Goal: Ask a question: Seek information or help from site administrators or community

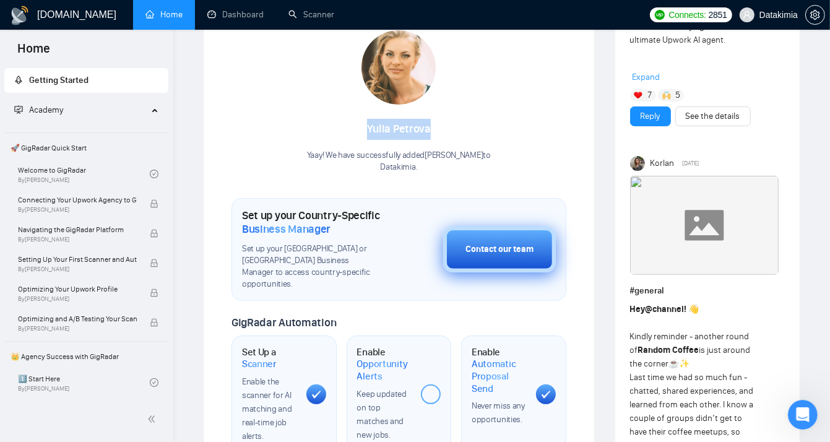
click at [513, 252] on button "Contact our team" at bounding box center [499, 250] width 113 height 46
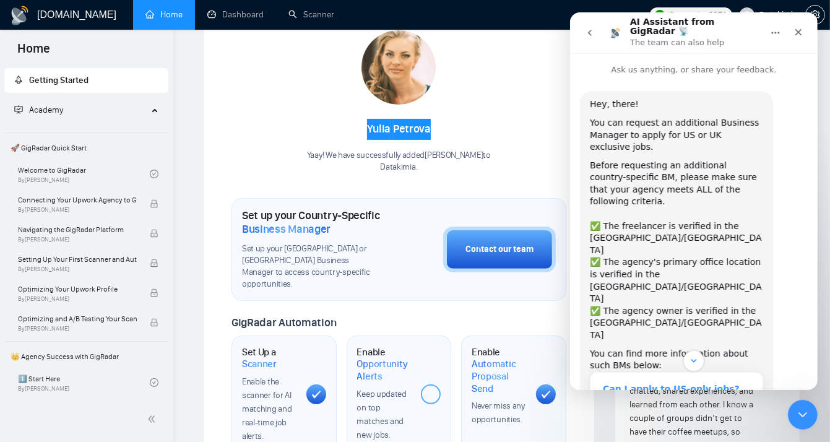
scroll to position [65, 0]
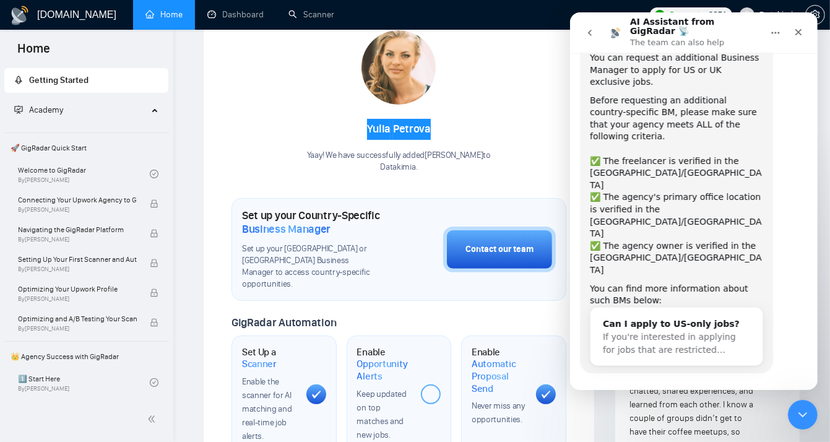
click at [749, 396] on button "Yes, I meet all of the criteria - request a new BM" at bounding box center [696, 414] width 211 height 36
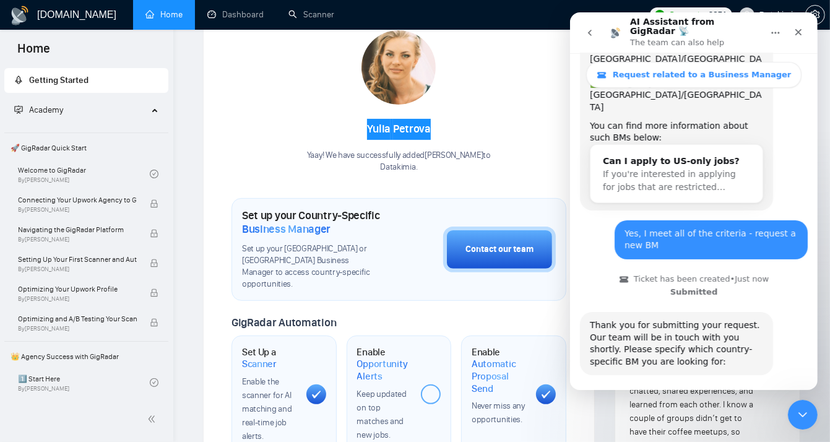
scroll to position [264, 0]
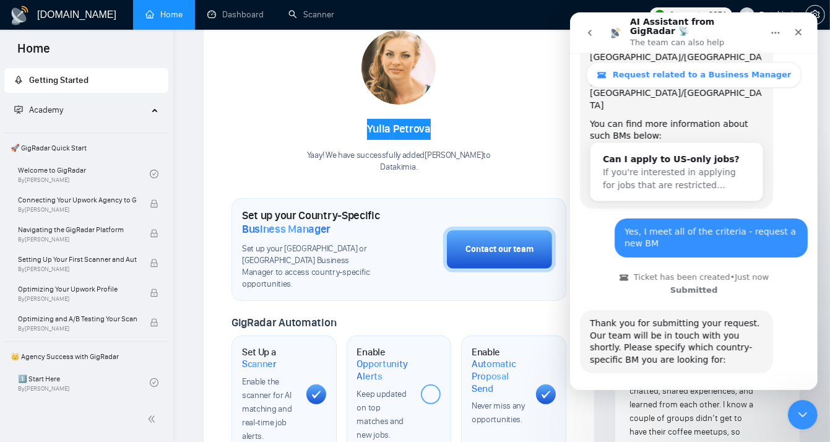
click at [724, 396] on button "🇺🇸 US-based business manager" at bounding box center [723, 408] width 155 height 25
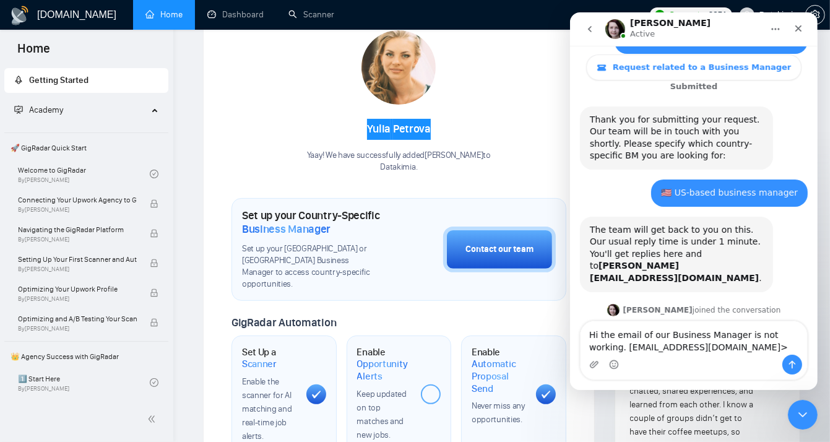
scroll to position [473, 0]
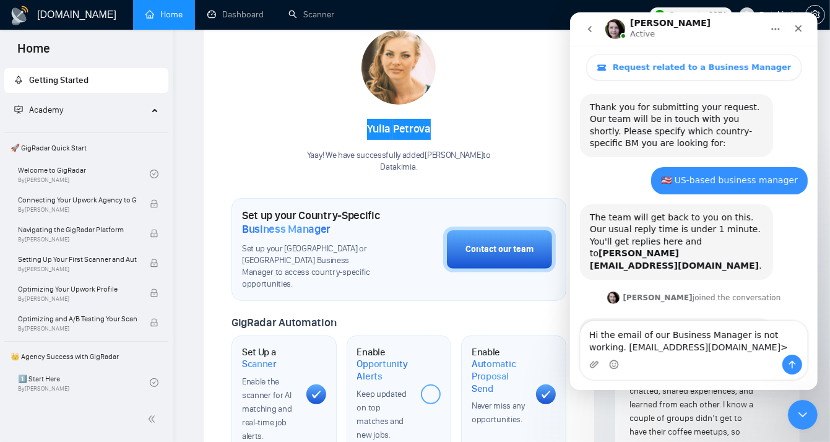
type textarea "Hi the email of our Business Manager is not working. [EMAIL_ADDRESS][DOMAIN_NAM…"
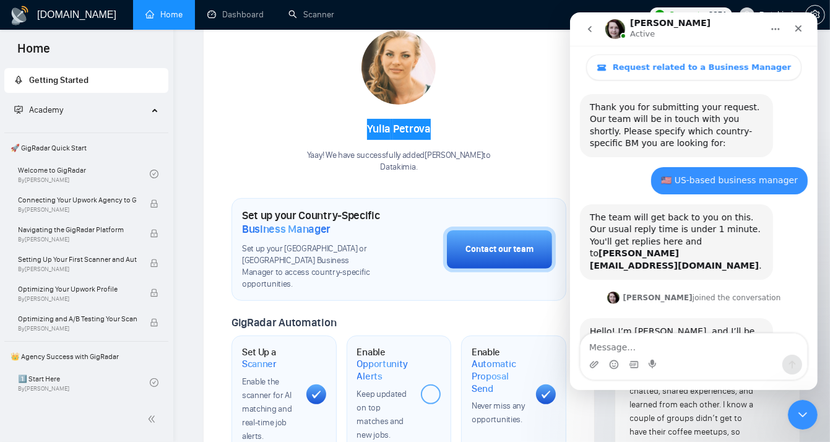
scroll to position [510, 0]
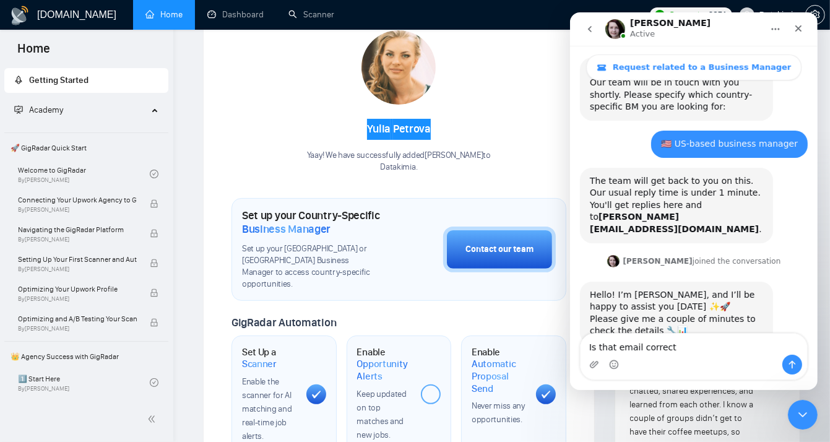
type textarea "Is that email correct?"
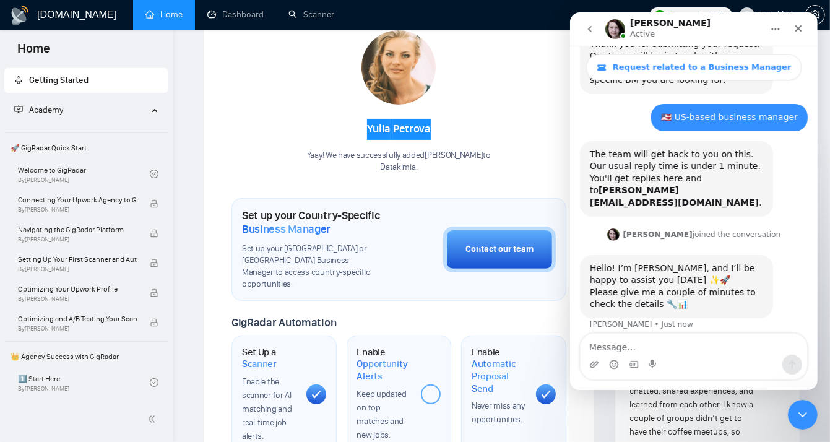
scroll to position [538, 0]
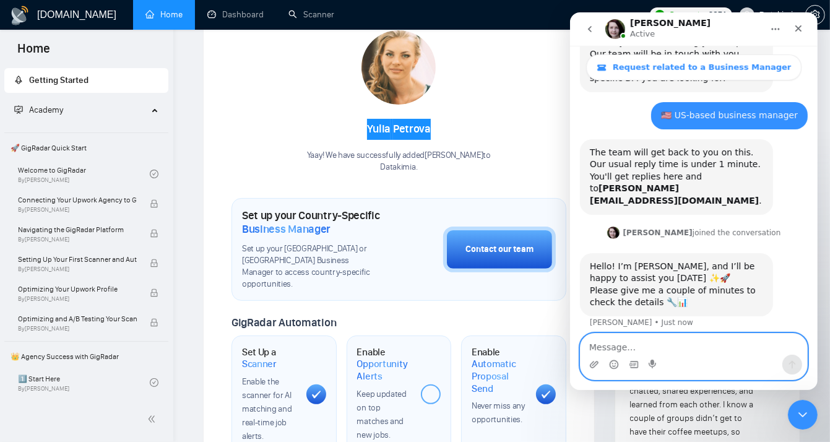
click at [702, 352] on textarea "Message…" at bounding box center [693, 344] width 227 height 21
paste textarea "[PERSON_NAME]"
type textarea "[PERSON_NAME]"
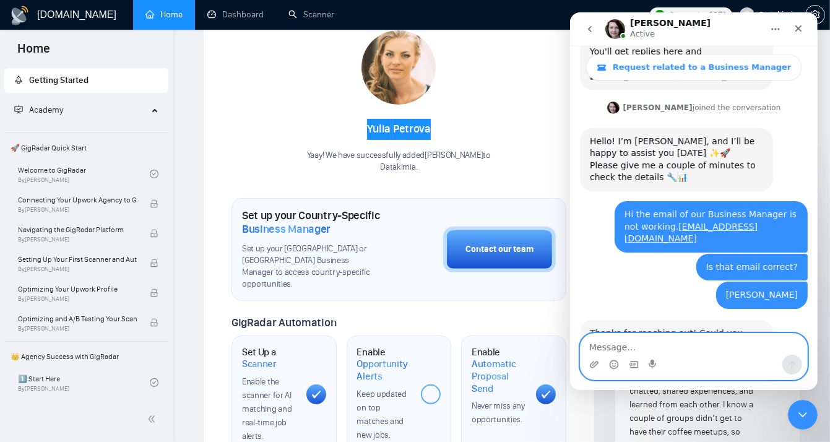
scroll to position [680, 0]
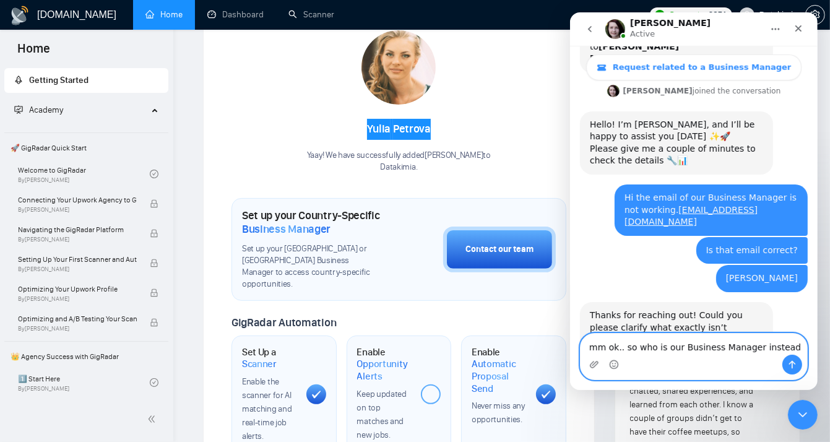
type textarea "mm ok.. so who is our Business Manager instead?"
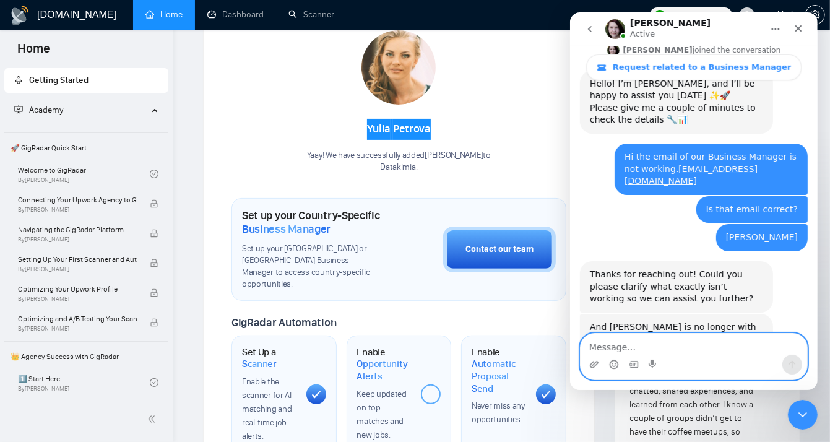
scroll to position [729, 0]
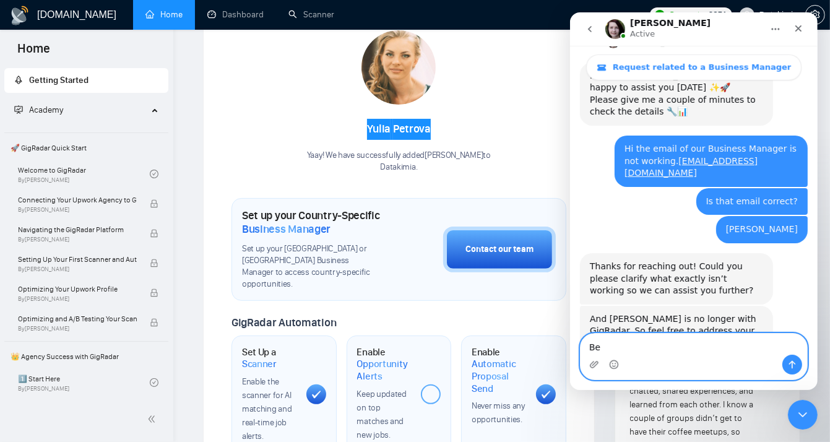
type textarea "B"
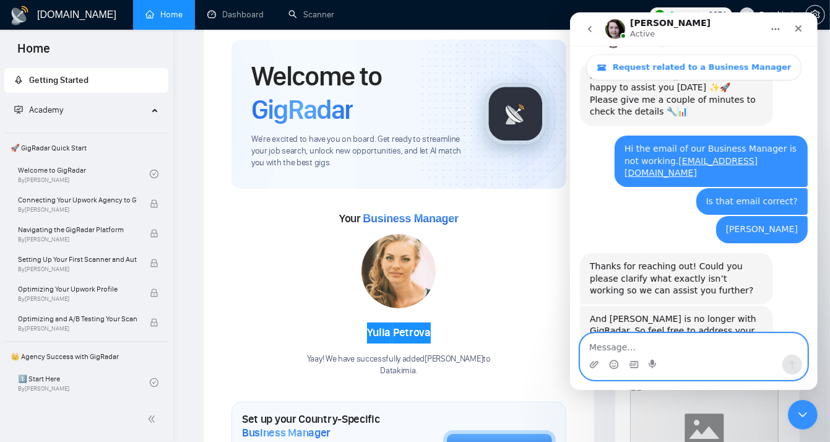
scroll to position [15, 0]
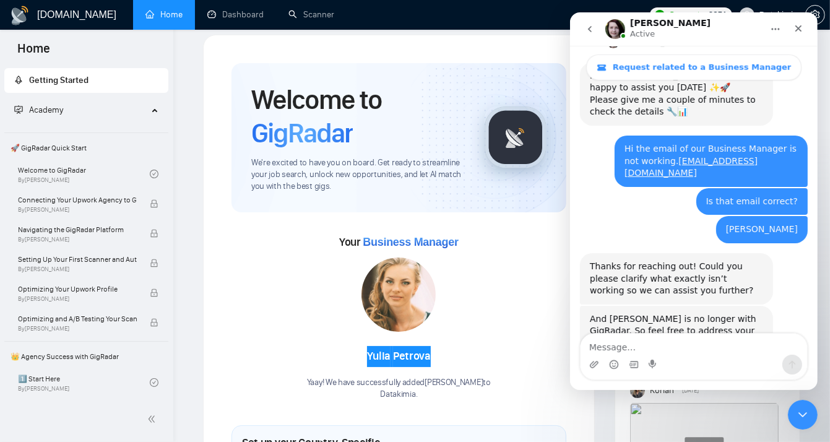
drag, startPoint x: 676, startPoint y: 310, endPoint x: 616, endPoint y: 297, distance: 61.6
click at [616, 379] on div "mm ok.. so who is our Business Manager instead? [PERSON_NAME][EMAIL_ADDRESS][DO…" at bounding box center [710, 398] width 193 height 39
click at [639, 348] on textarea "Message…" at bounding box center [693, 344] width 227 height 21
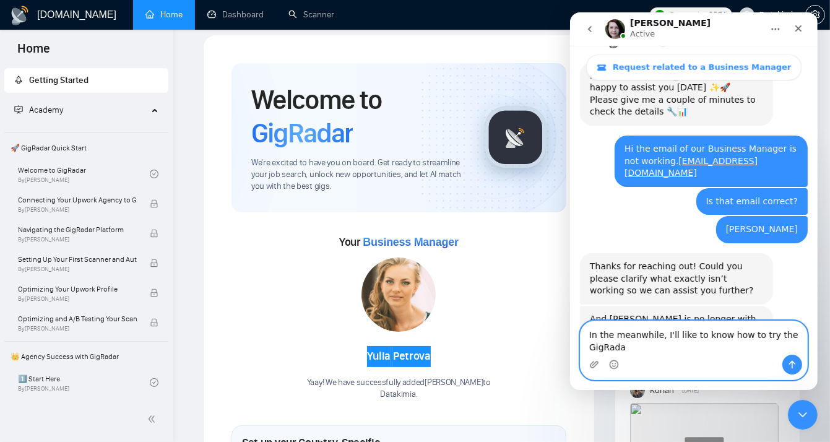
scroll to position [741, 0]
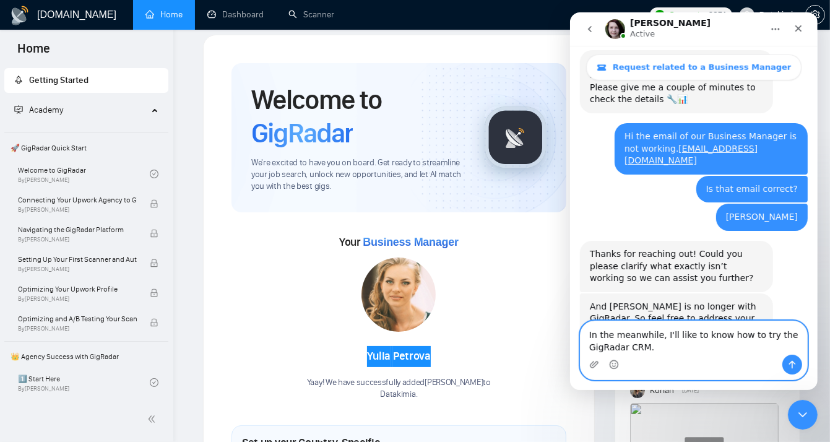
type textarea "In the meanwhile, I'll like to know how to try the GigRadar CRM."
click at [797, 367] on button "Send a message…" at bounding box center [792, 365] width 20 height 20
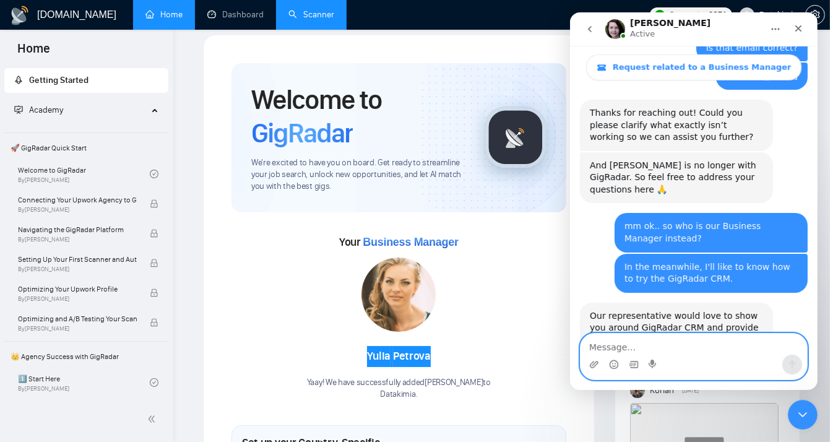
scroll to position [885, 0]
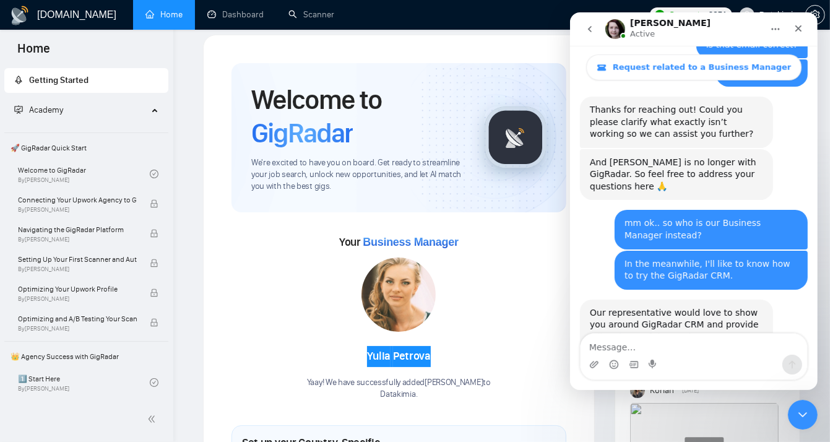
click at [728, 350] on link "this link." at bounding box center [666, 361] width 155 height 22
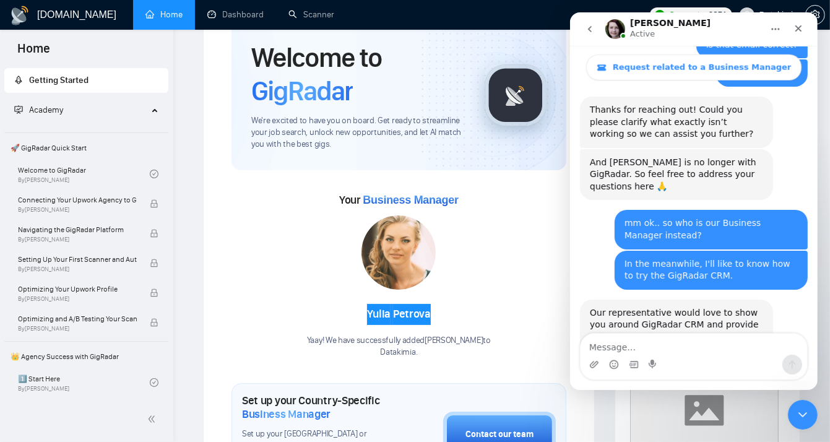
scroll to position [56, 0]
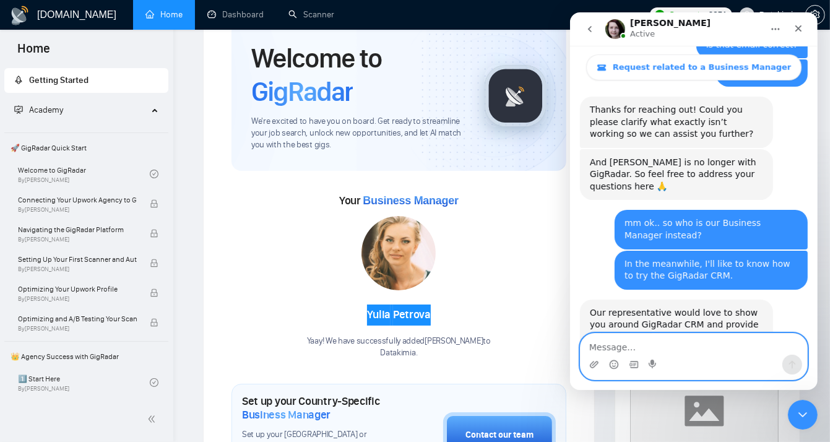
click at [718, 342] on textarea "Message…" at bounding box center [693, 344] width 227 height 21
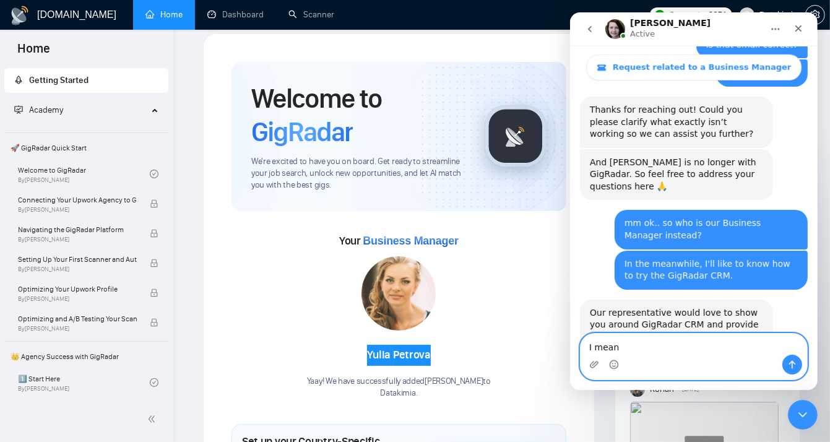
scroll to position [15, 0]
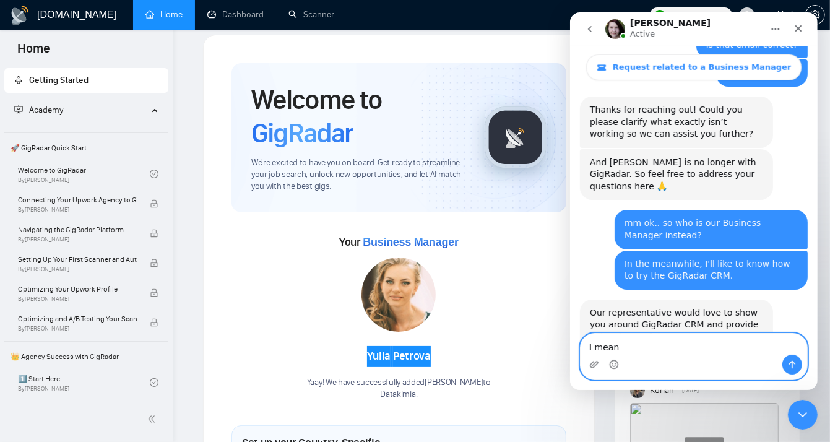
type textarea "I mean"
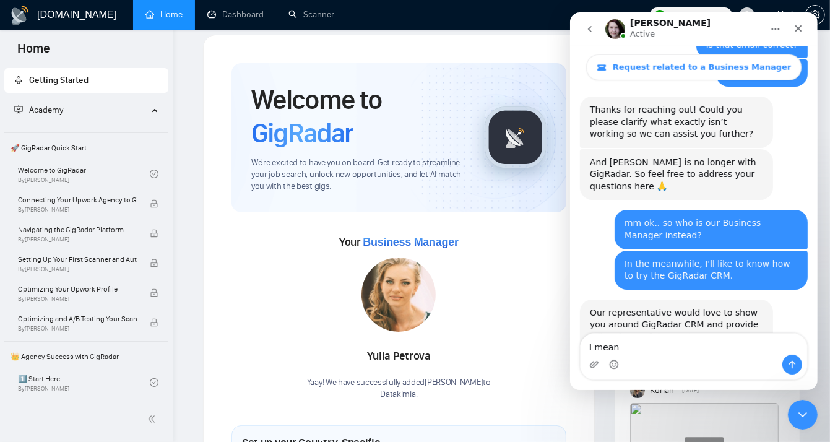
click at [669, 348] on textarea "I mean" at bounding box center [693, 344] width 227 height 21
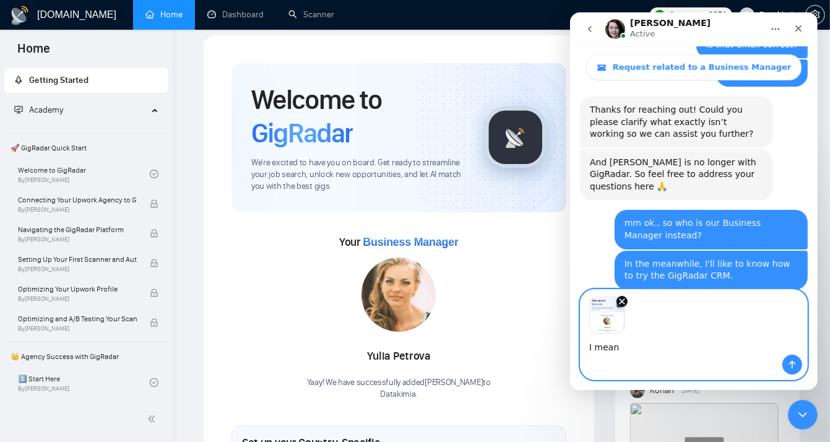
scroll to position [929, 0]
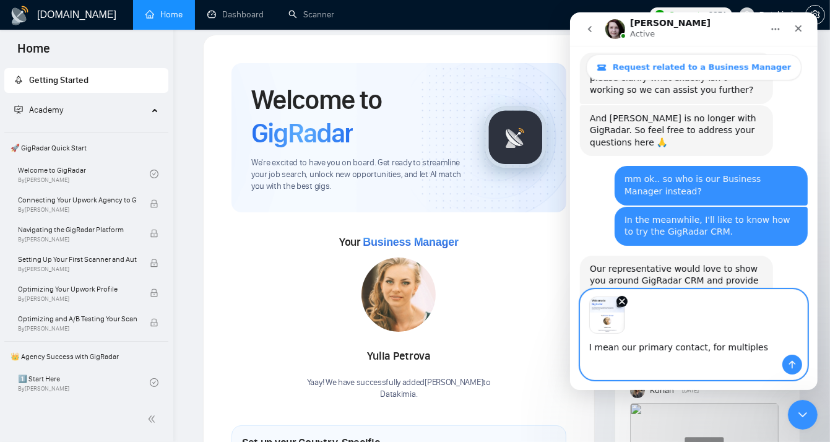
click at [693, 350] on textarea "I mean our primary contact, for multiples" at bounding box center [693, 344] width 227 height 21
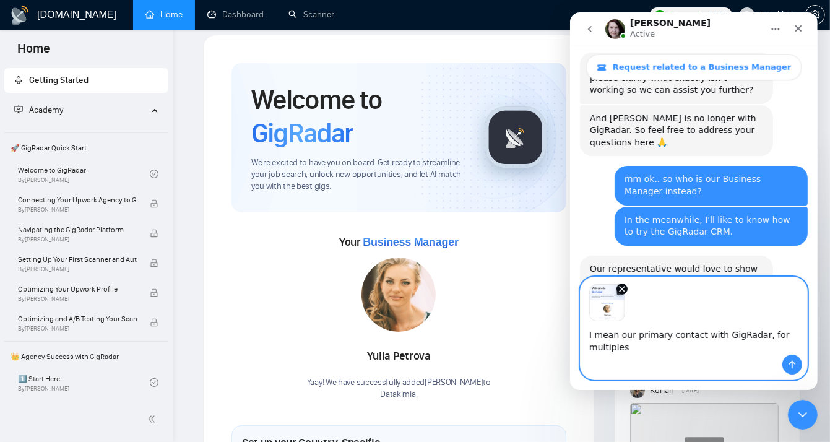
click at [804, 348] on textarea "I mean our primary contact with GigRadar, for multiples" at bounding box center [693, 337] width 227 height 33
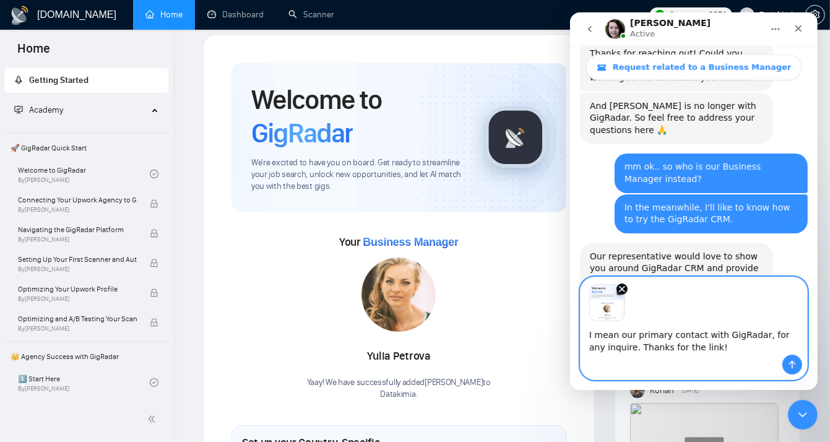
type textarea "I mean our primary contact with GigRadar, for any inquire. Thanks for the link!"
click at [791, 365] on icon "Send a message…" at bounding box center [792, 365] width 10 height 10
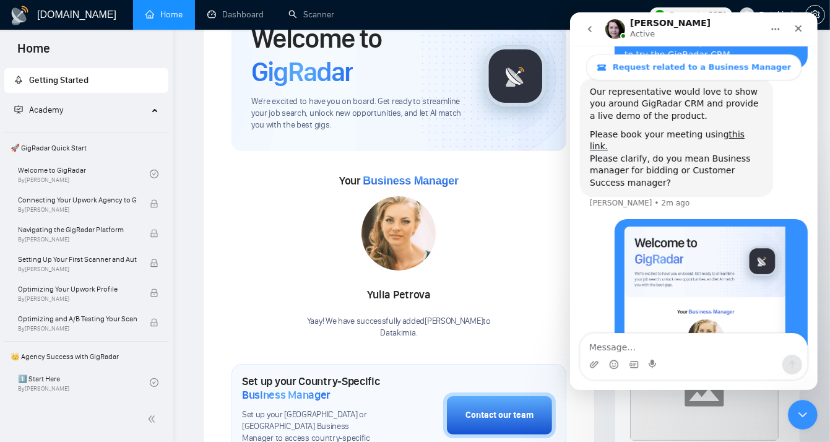
scroll to position [77, 0]
